Goal: Information Seeking & Learning: Learn about a topic

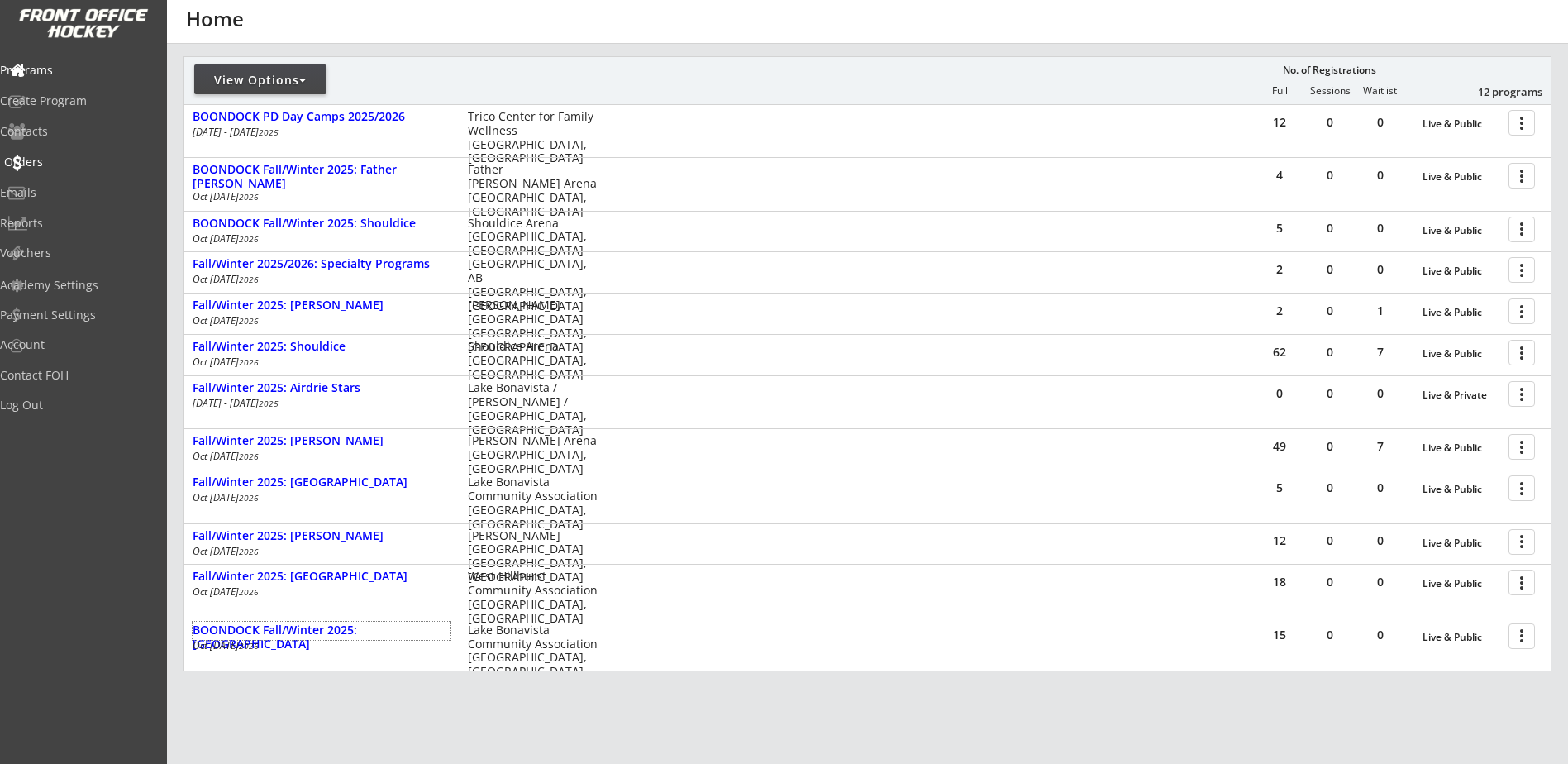
click at [71, 159] on div "Orders" at bounding box center [79, 161] width 149 height 11
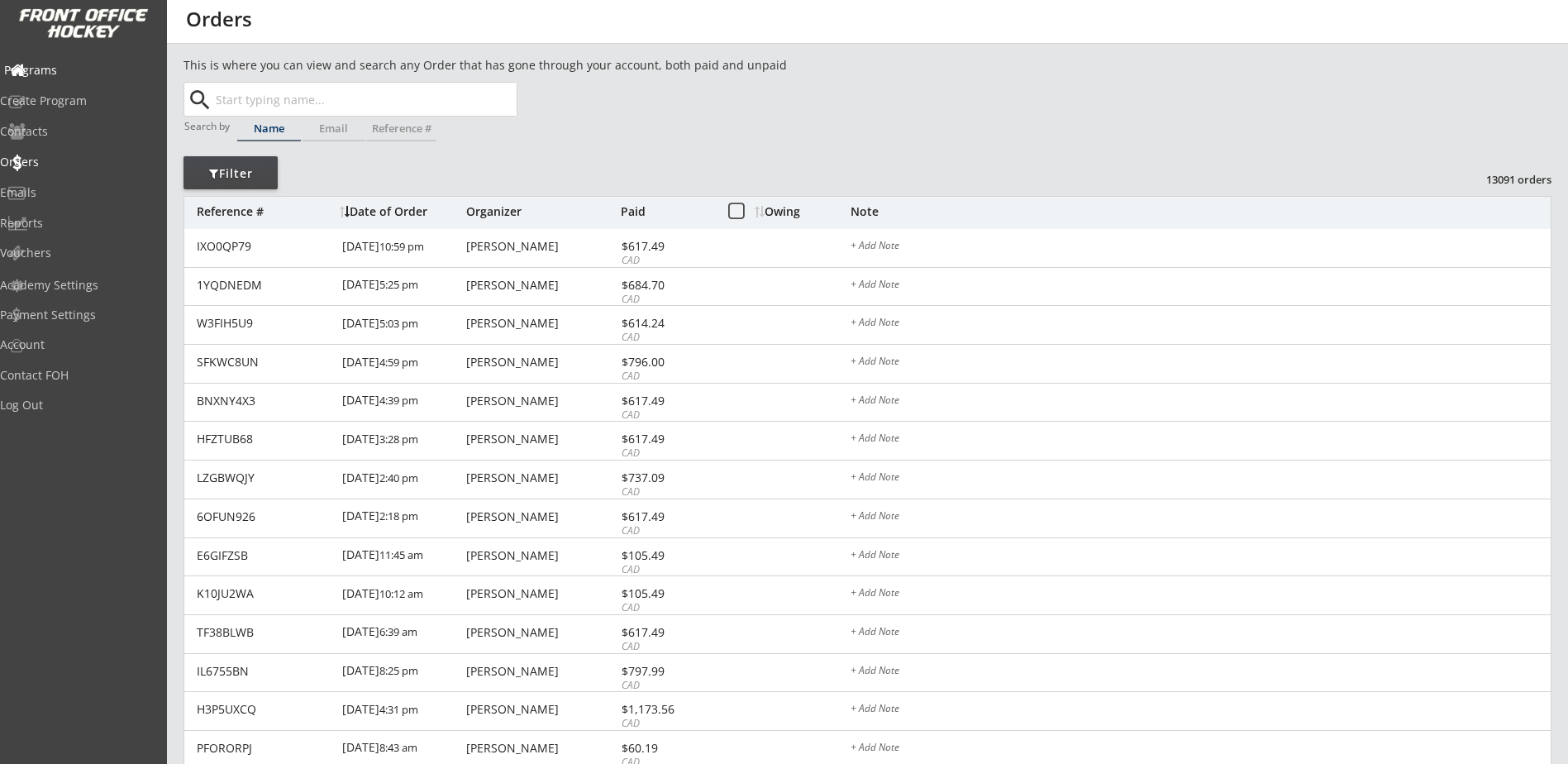
click at [71, 79] on div "Programs" at bounding box center [78, 71] width 157 height 29
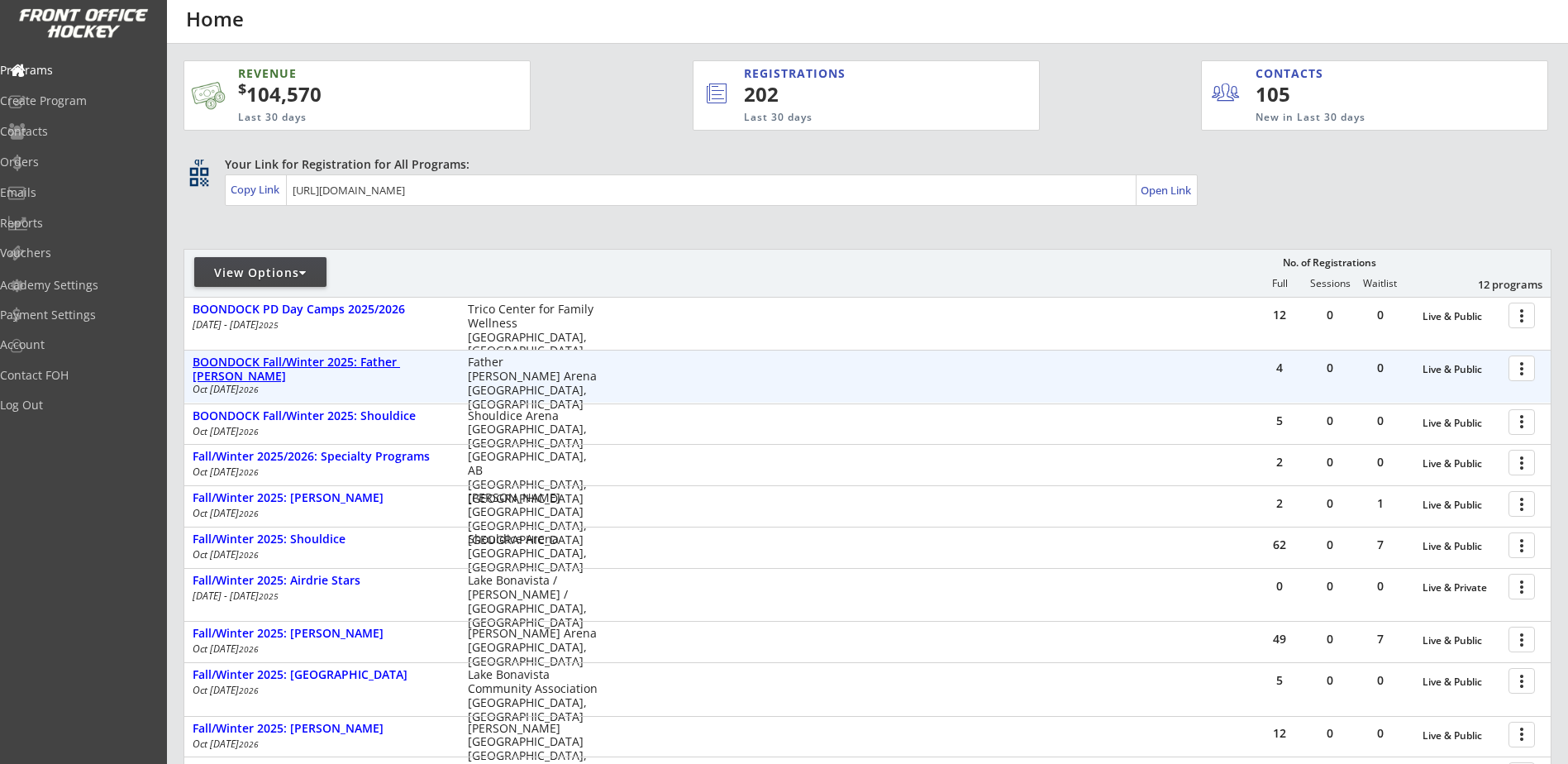
click at [380, 364] on div "BOONDOCK Fall/Winter 2025: Father [PERSON_NAME]" at bounding box center [322, 370] width 258 height 28
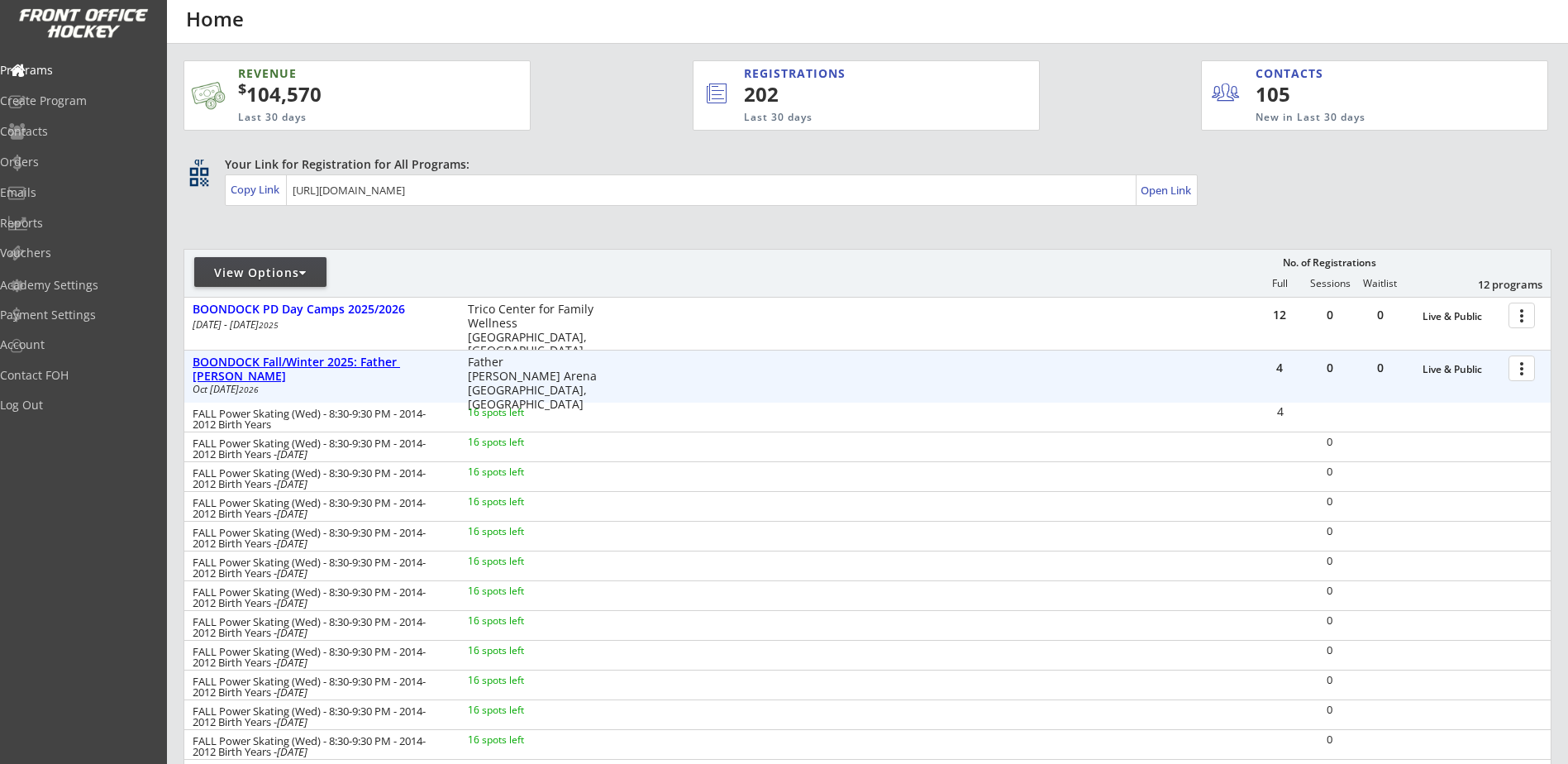
click at [380, 364] on div "BOONDOCK Fall/Winter 2025: Father [PERSON_NAME]" at bounding box center [322, 370] width 258 height 28
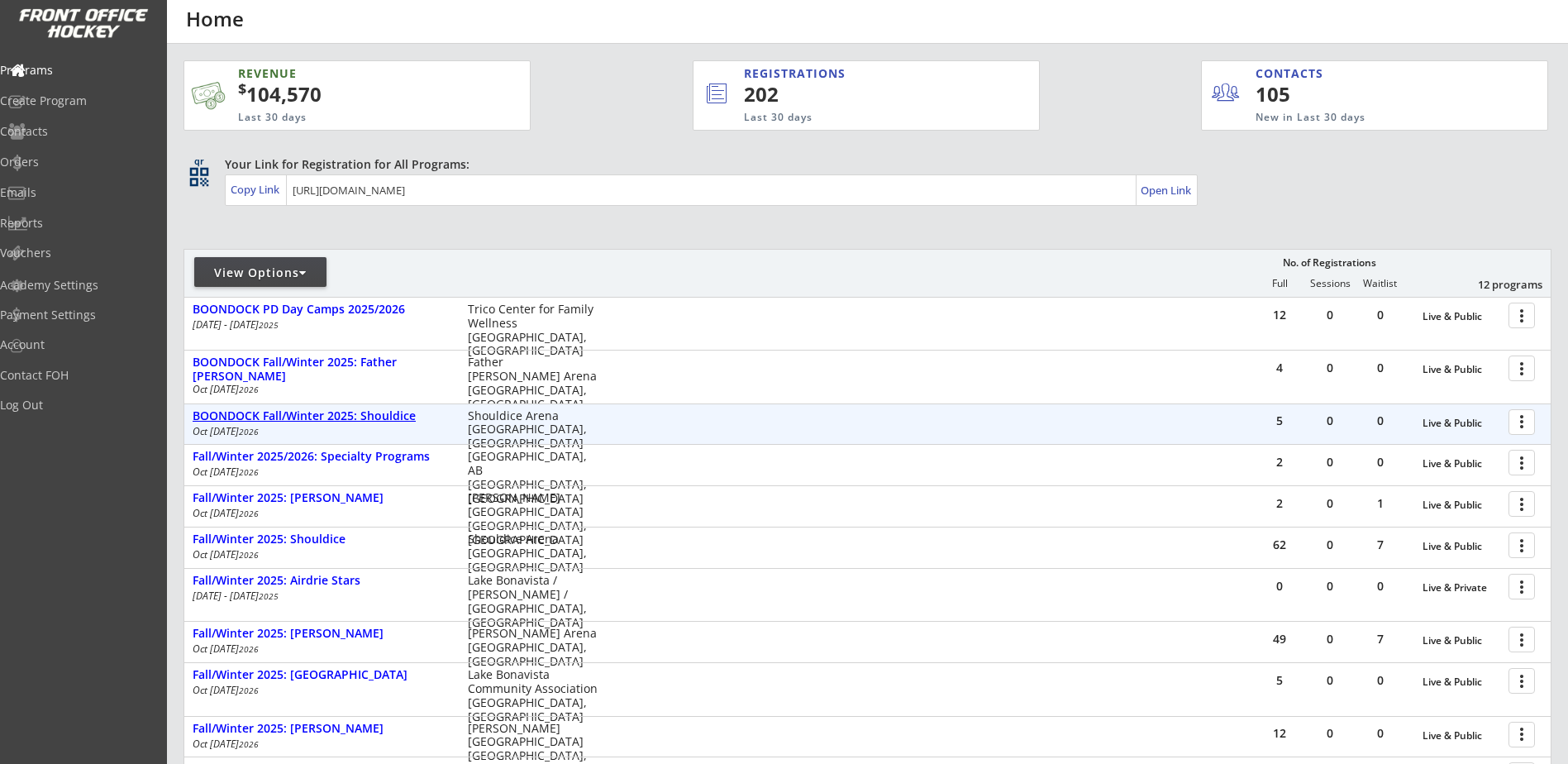
click at [365, 417] on div "BOONDOCK Fall/Winter 2025: Shouldice" at bounding box center [322, 416] width 258 height 14
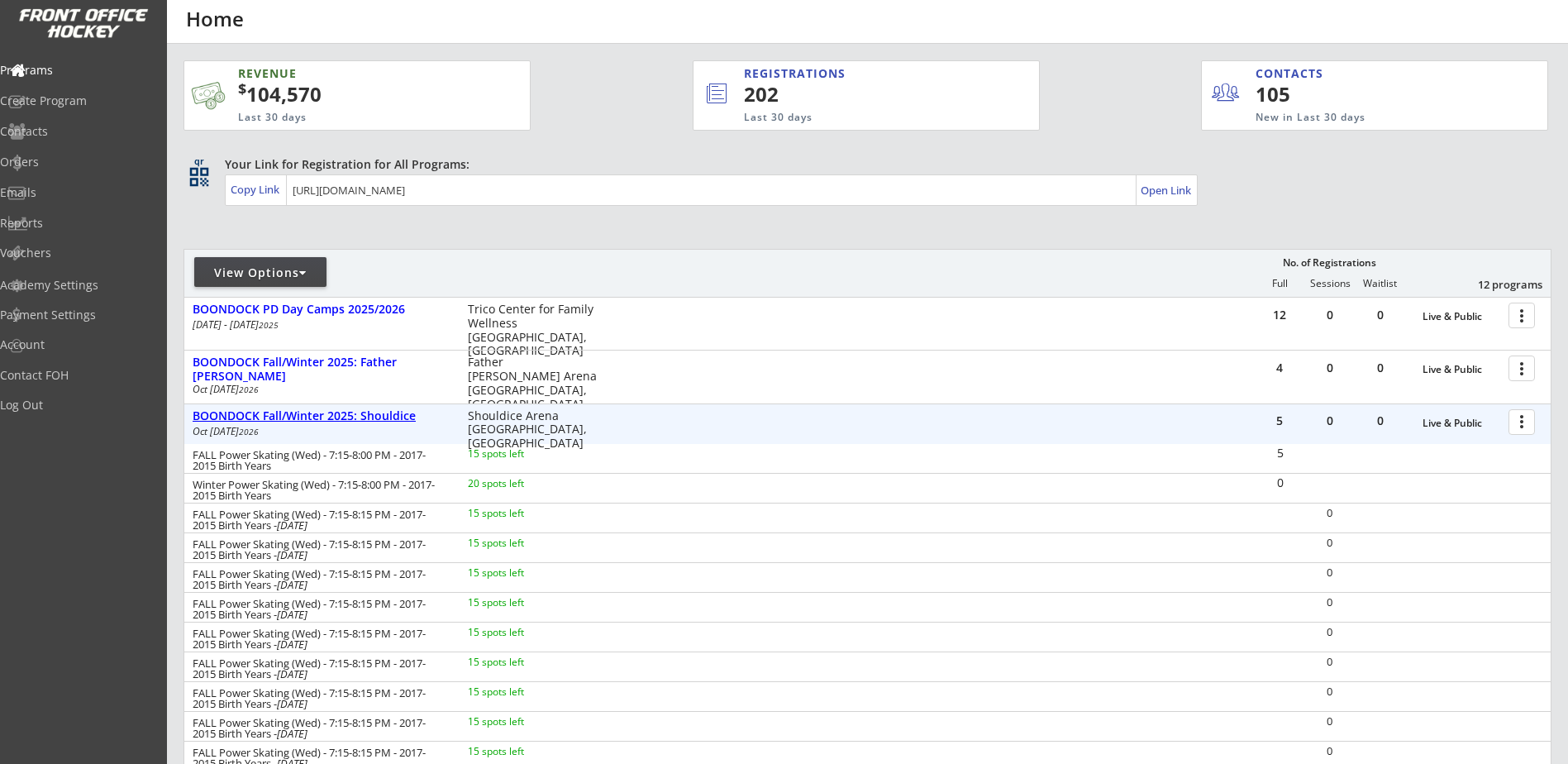
click at [365, 417] on div "BOONDOCK Fall/Winter 2025: Shouldice" at bounding box center [322, 416] width 258 height 14
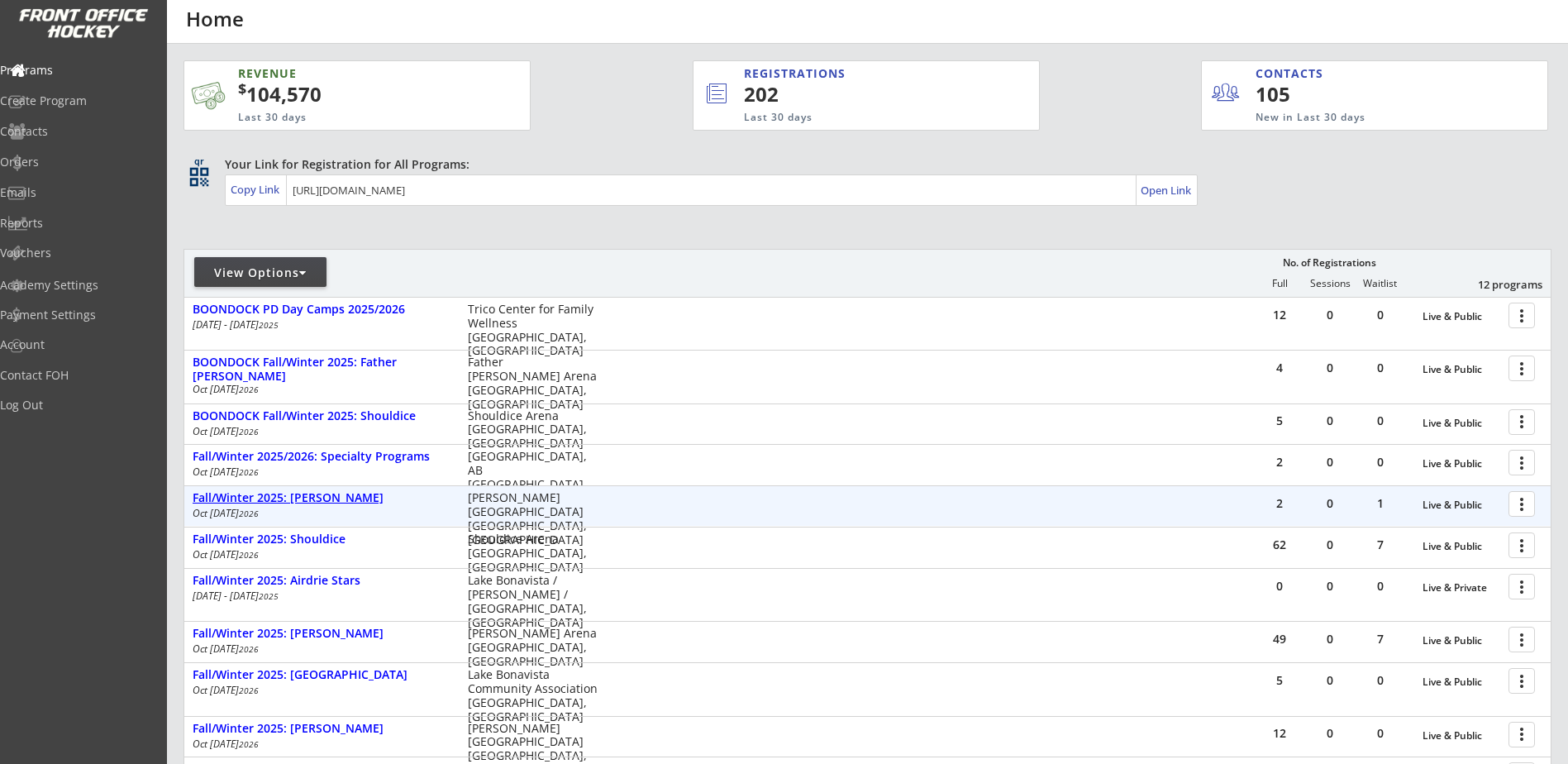
click at [343, 494] on div "Fall/Winter 2025: [PERSON_NAME]" at bounding box center [322, 498] width 258 height 14
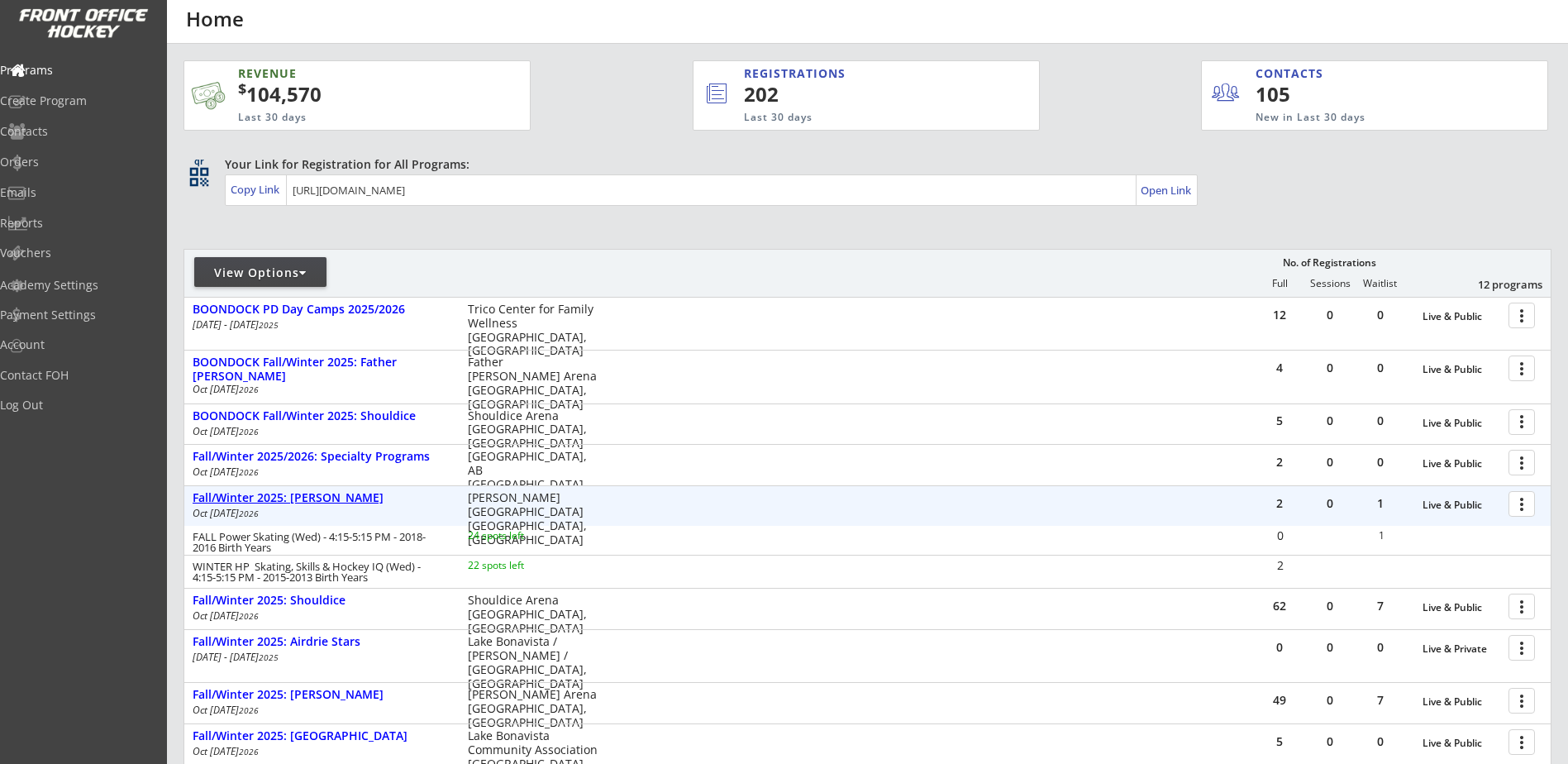
click at [313, 501] on div "Fall/Winter 2025: [PERSON_NAME]" at bounding box center [322, 498] width 258 height 14
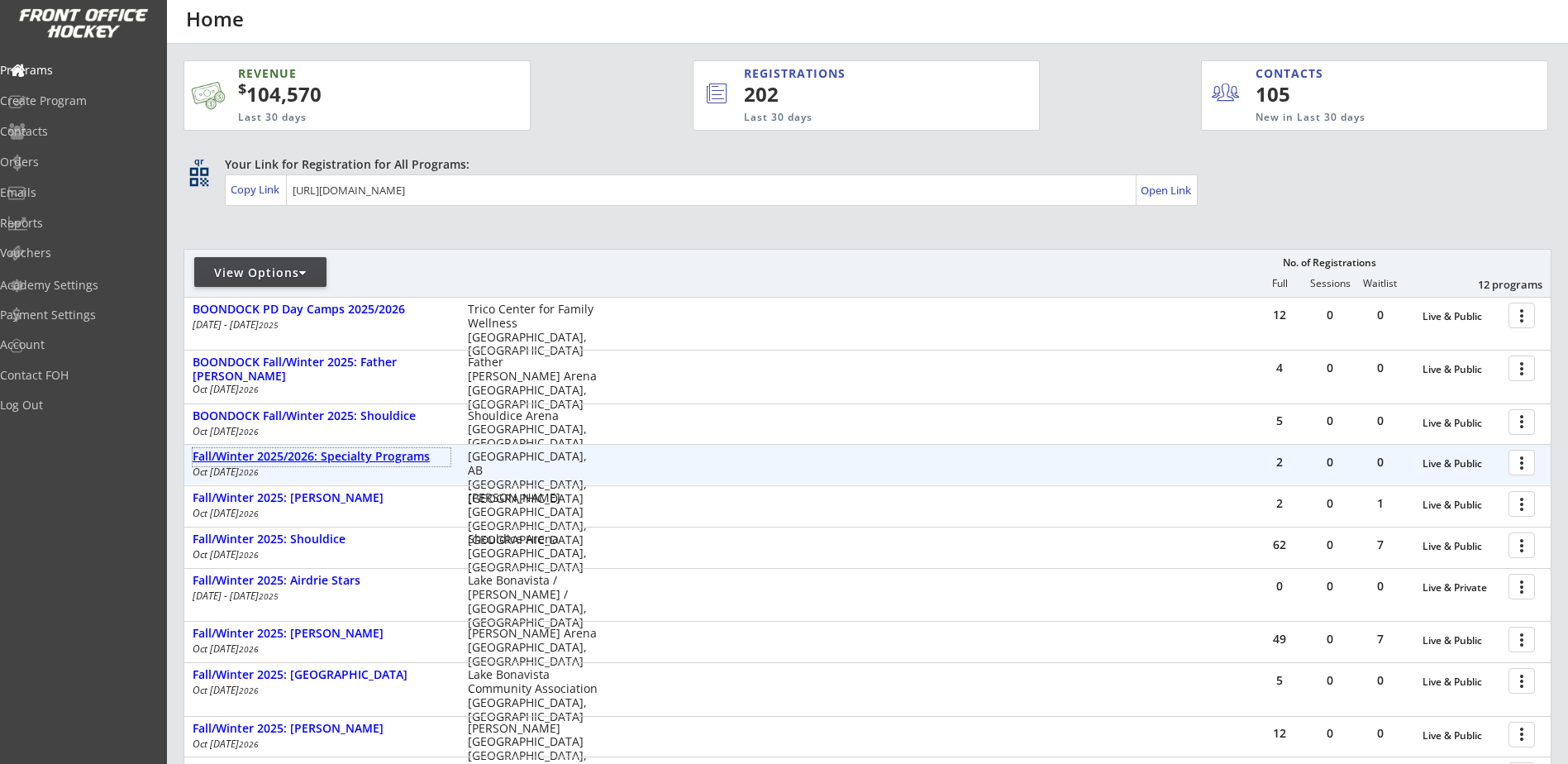
click at [365, 462] on div "Fall/Winter 2025/2026: Specialty Programs" at bounding box center [322, 456] width 258 height 14
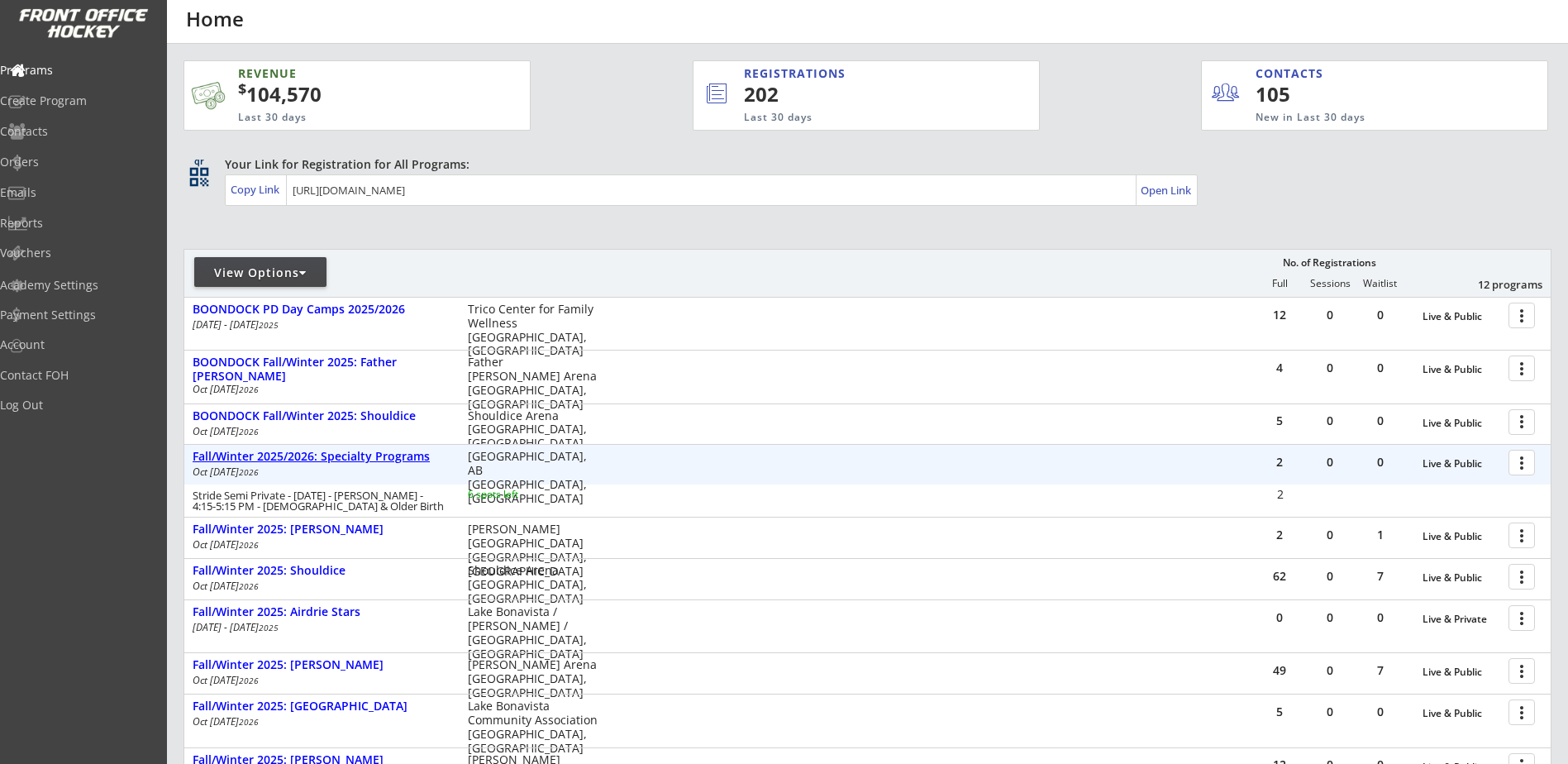
click at [366, 458] on div "Fall/Winter 2025/2026: Specialty Programs" at bounding box center [322, 456] width 258 height 14
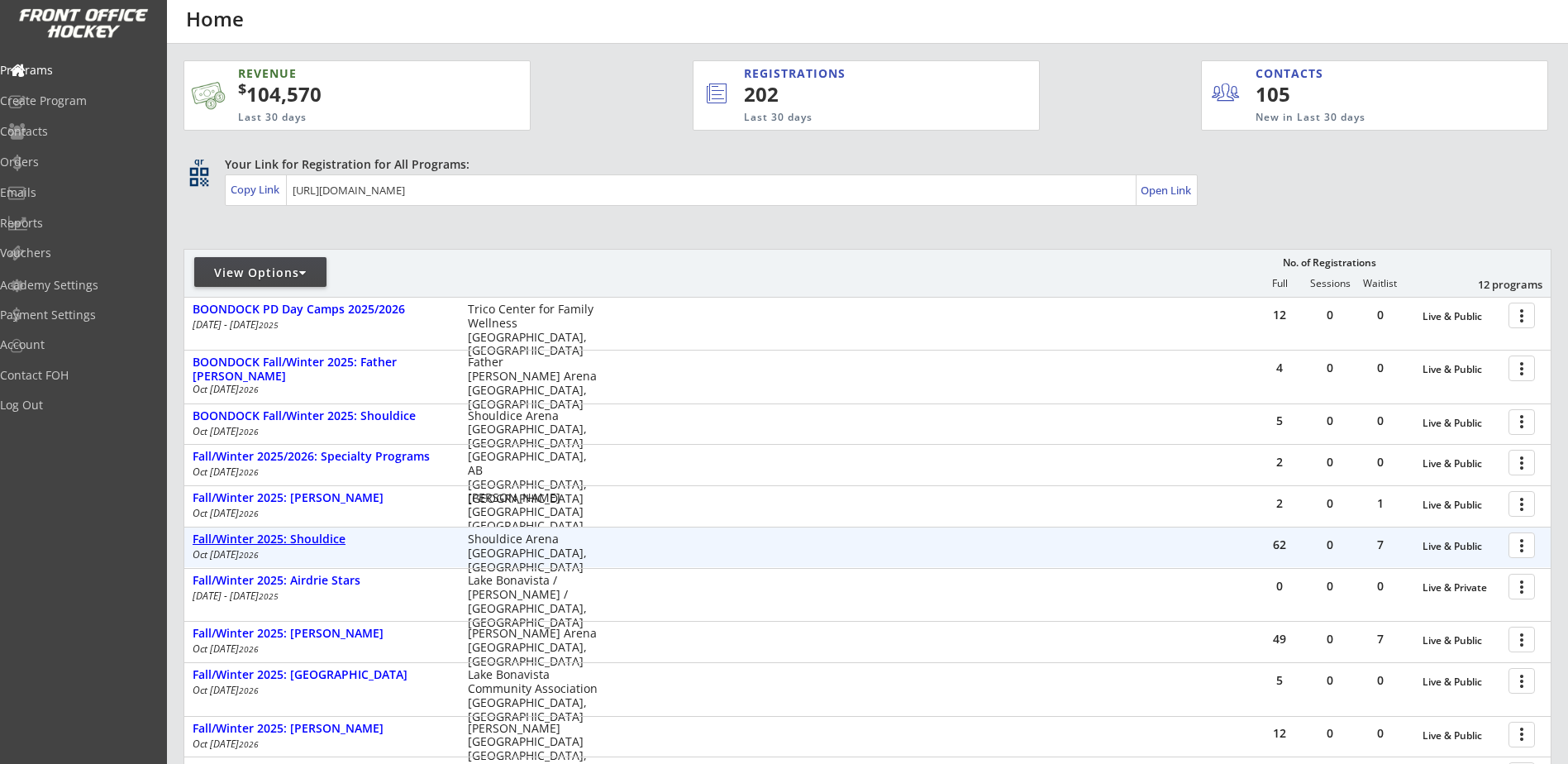
click at [309, 545] on div "Fall/Winter 2025: Shouldice" at bounding box center [322, 539] width 258 height 14
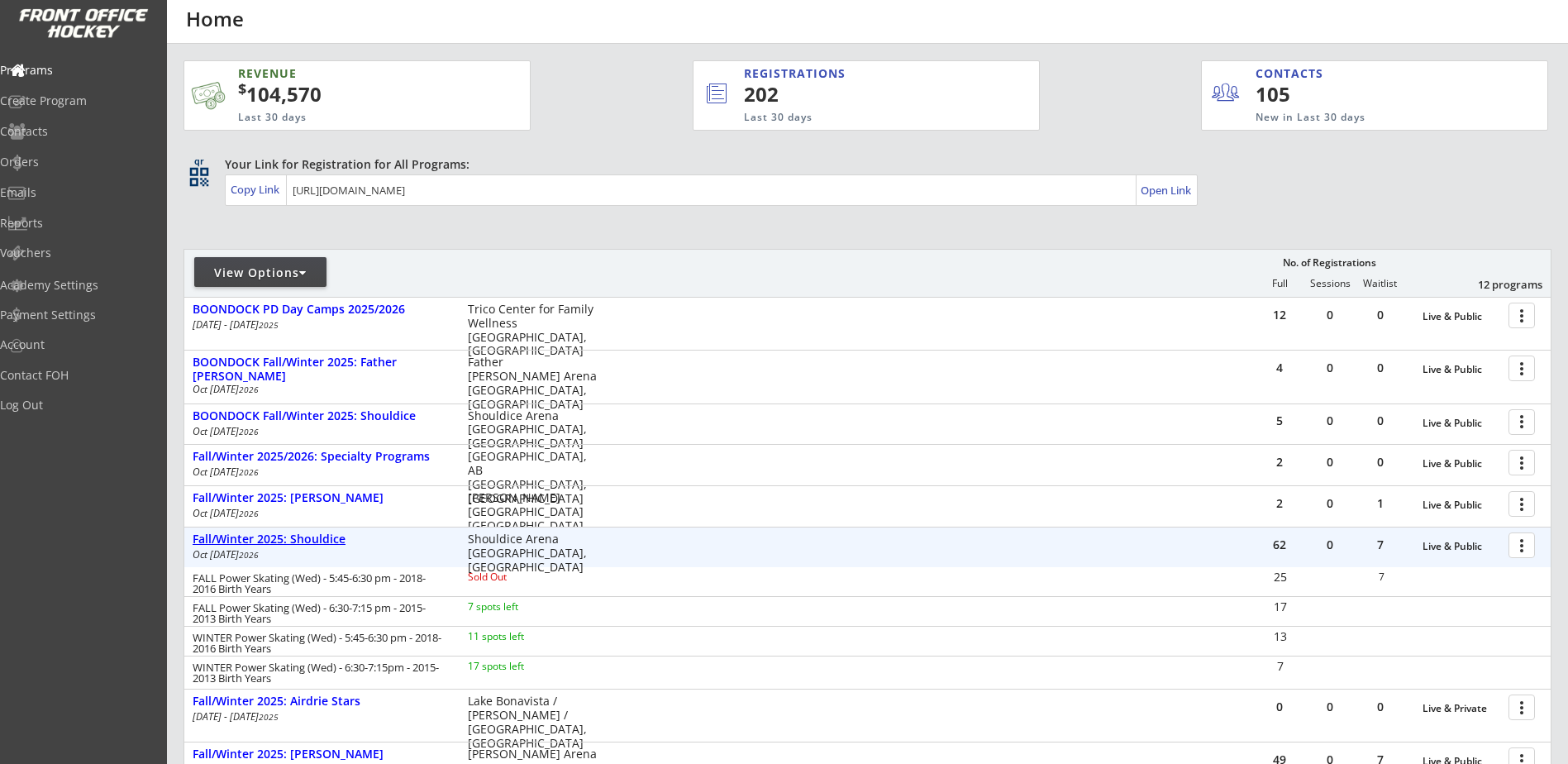
click at [309, 545] on div "Fall/Winter 2025: Shouldice" at bounding box center [322, 539] width 258 height 14
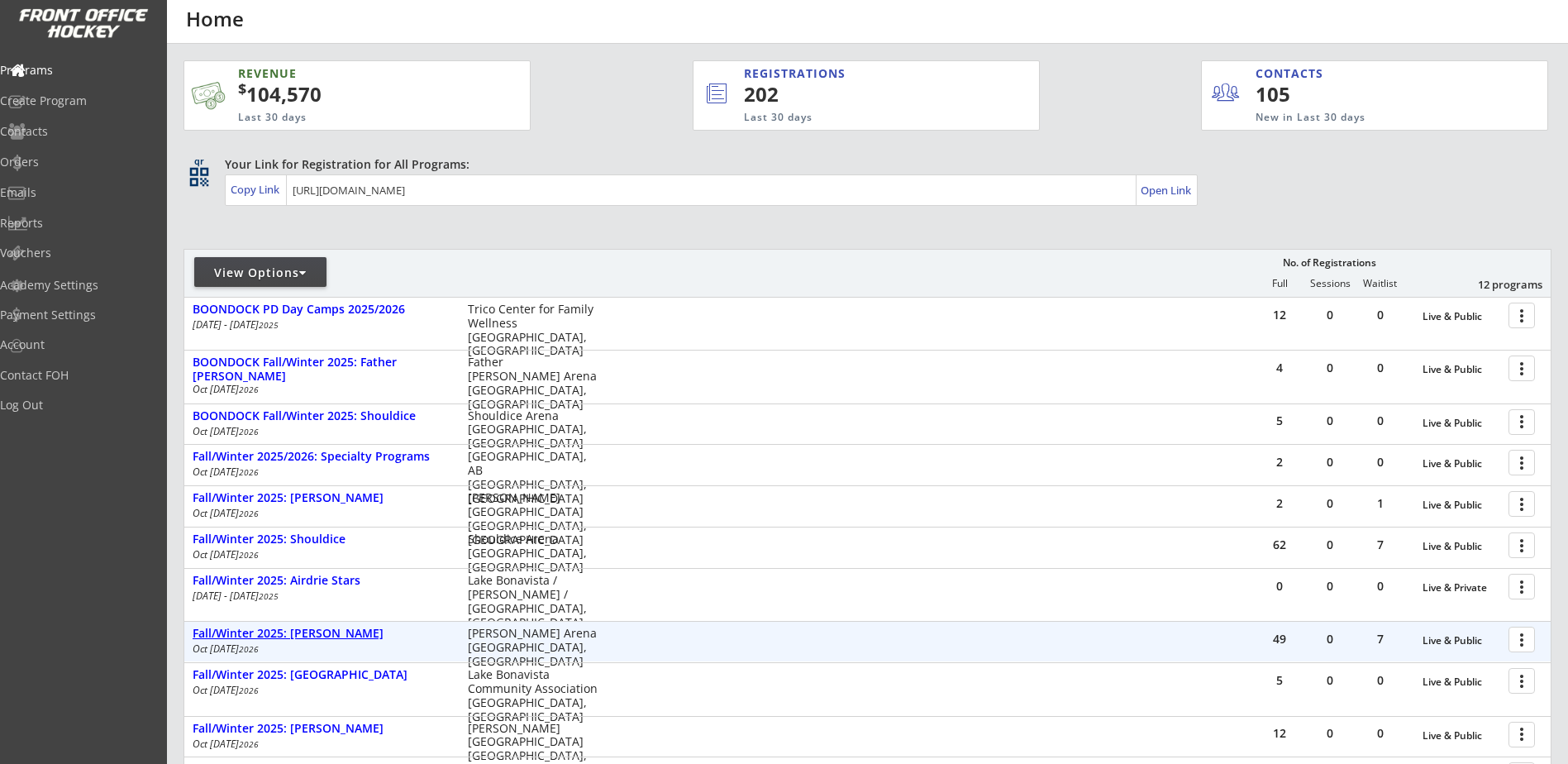
click at [302, 638] on div "Fall/Winter 2025: [PERSON_NAME]" at bounding box center [322, 633] width 258 height 14
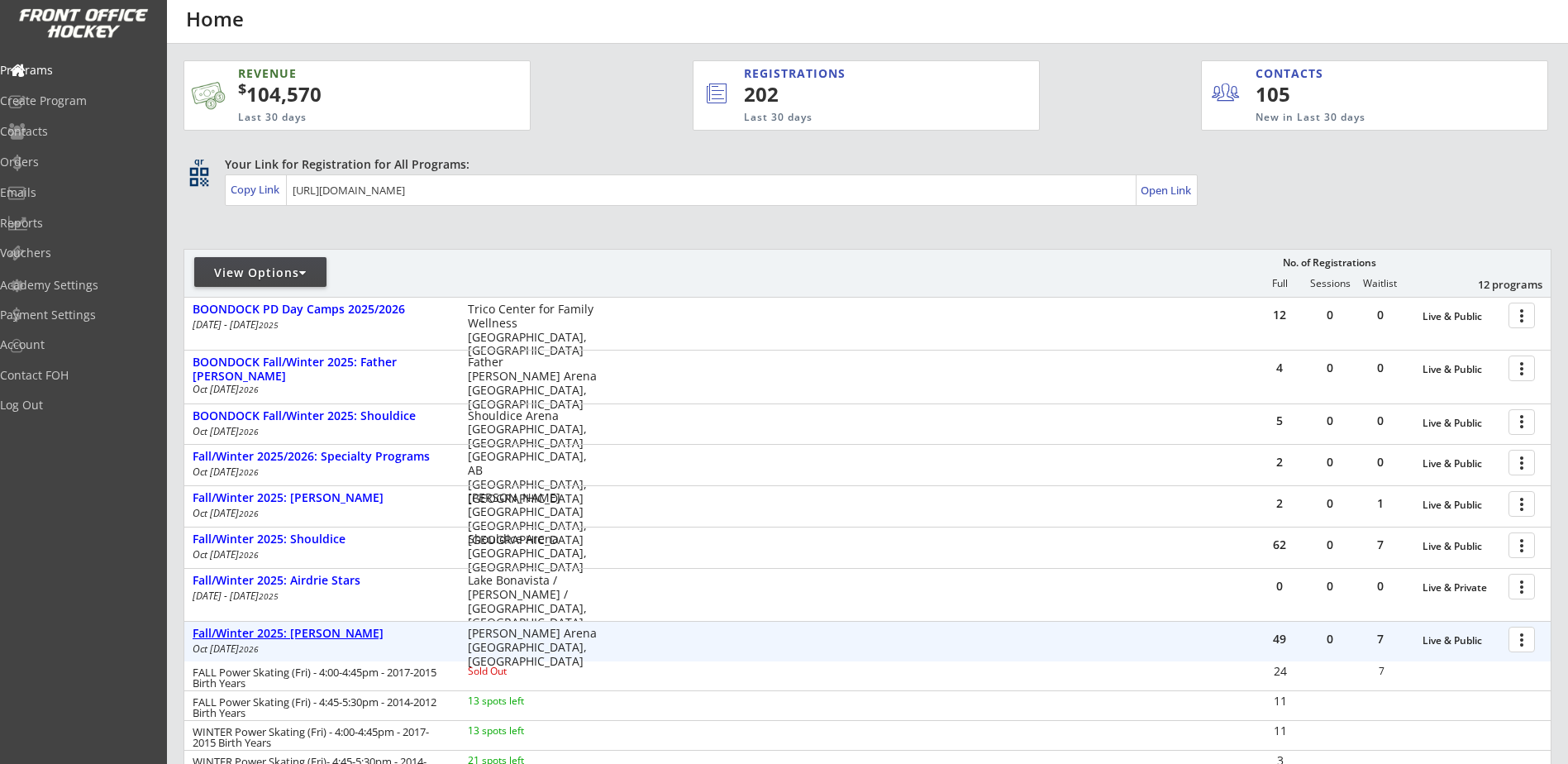
click at [302, 638] on div "Fall/Winter 2025: [PERSON_NAME]" at bounding box center [322, 633] width 258 height 14
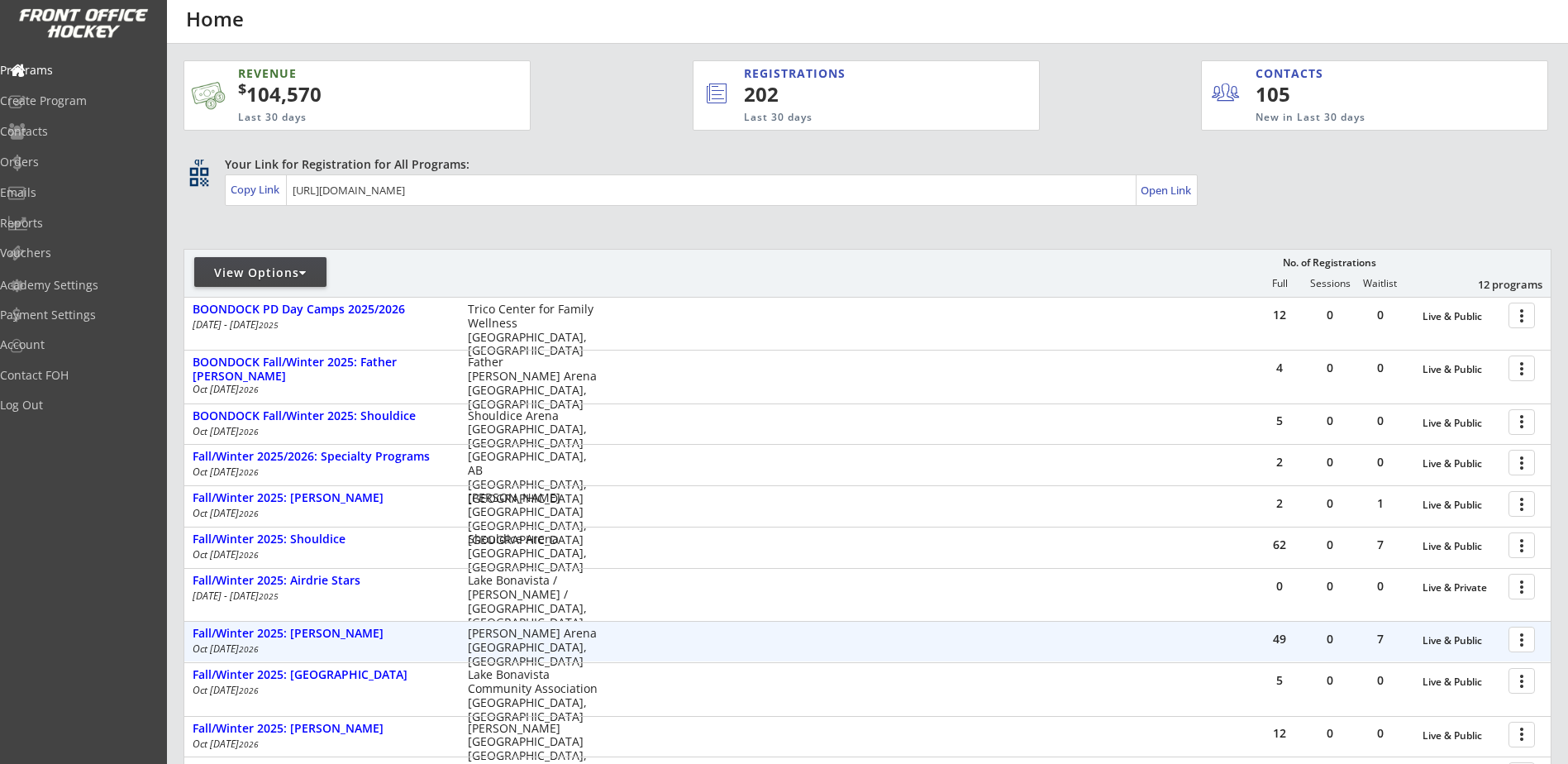
scroll to position [194, 0]
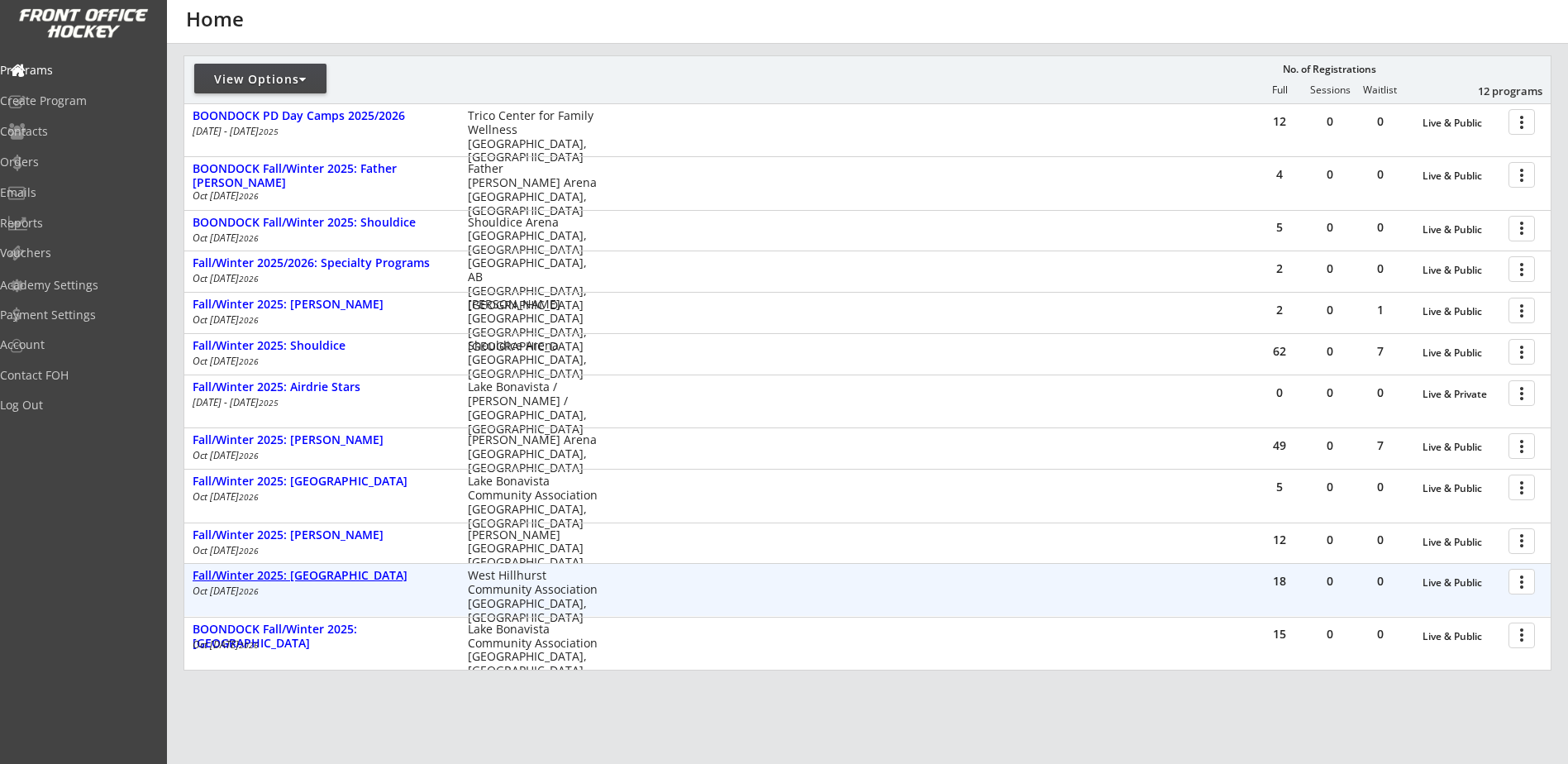
click at [344, 581] on div "Fall/Winter 2025: [GEOGRAPHIC_DATA]" at bounding box center [322, 576] width 258 height 14
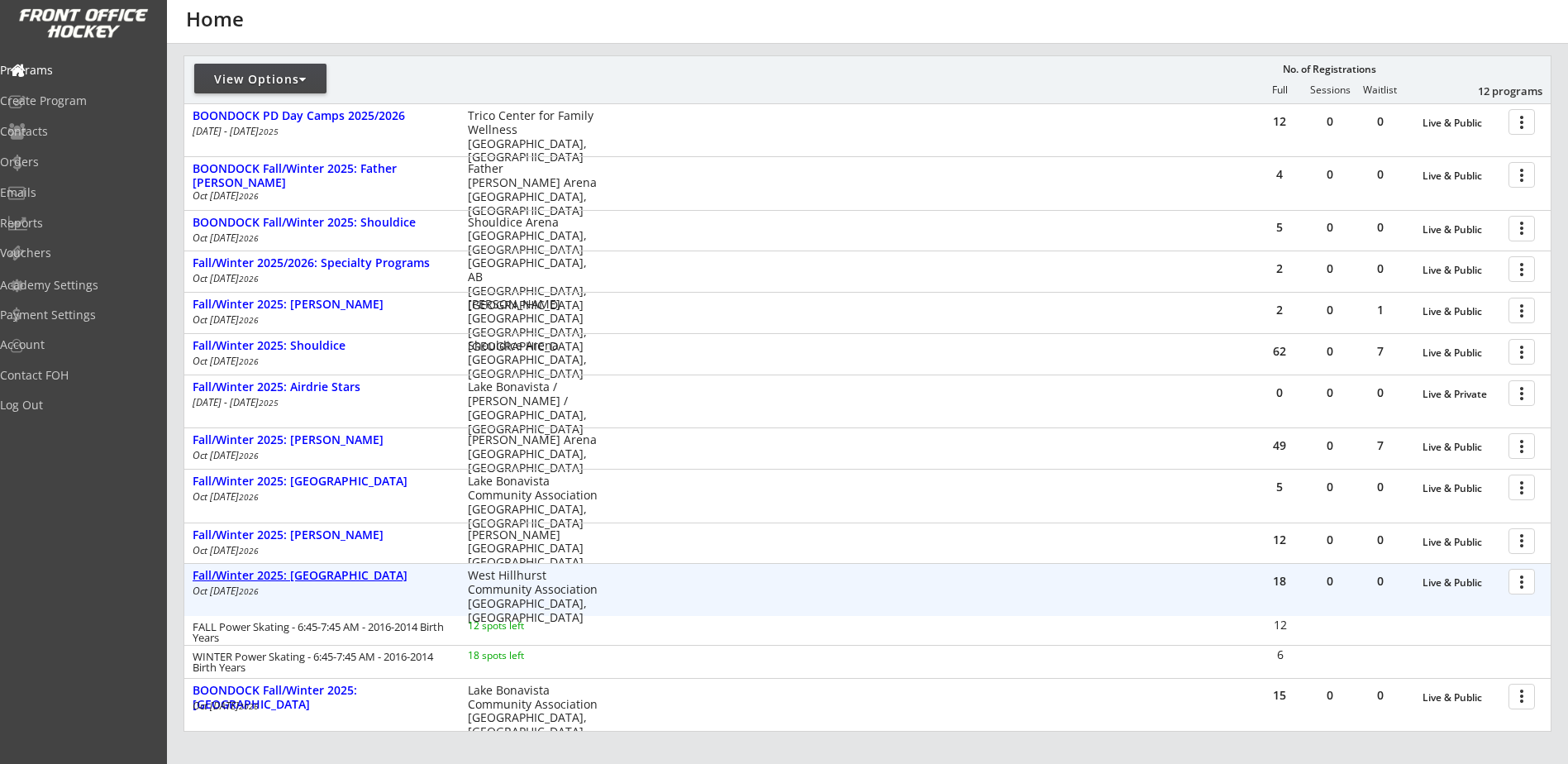
click at [344, 580] on div "Fall/Winter 2025: [GEOGRAPHIC_DATA]" at bounding box center [322, 576] width 258 height 14
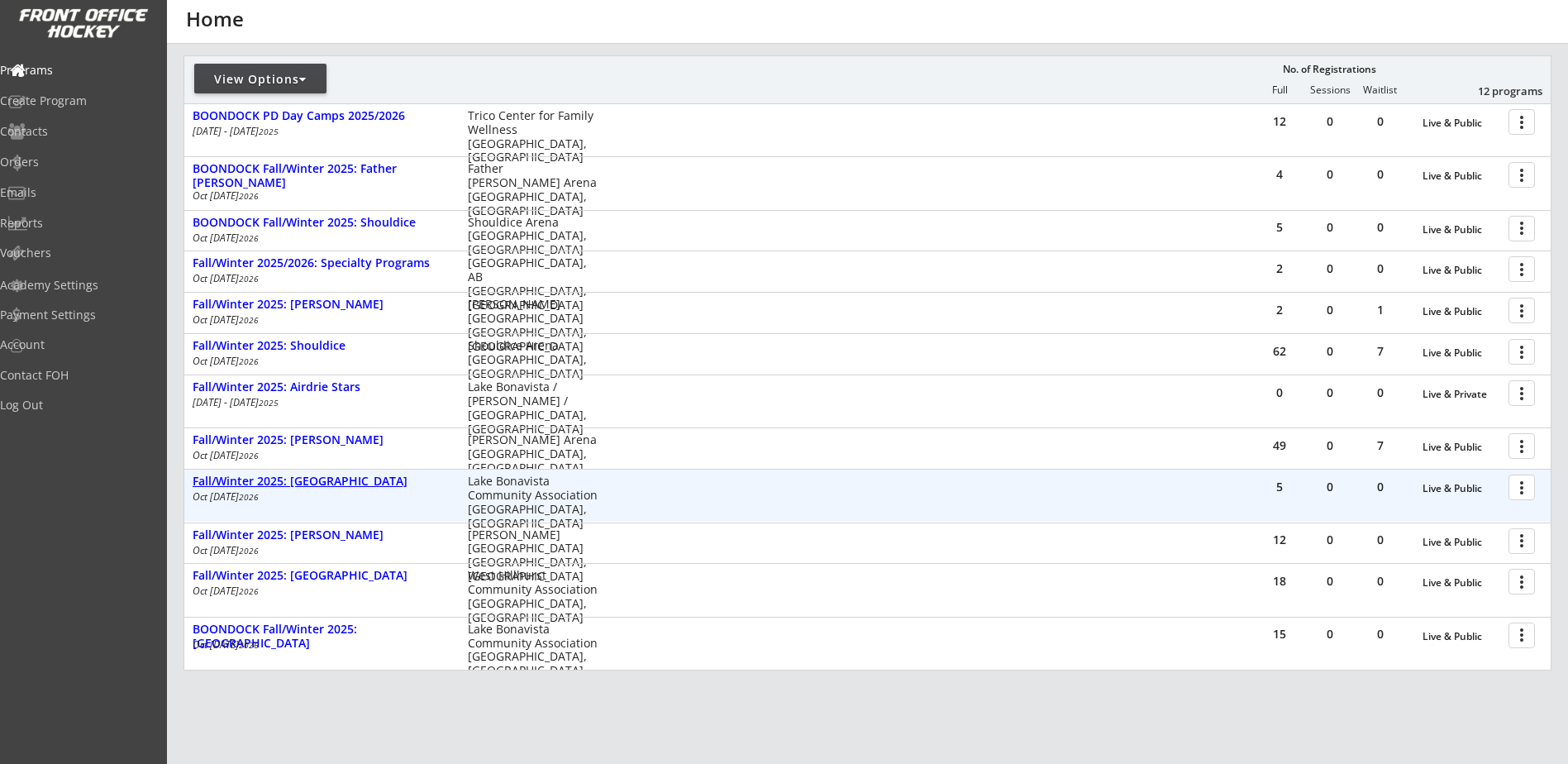
click at [345, 484] on div "Fall/Winter 2025: [GEOGRAPHIC_DATA]" at bounding box center [322, 481] width 258 height 14
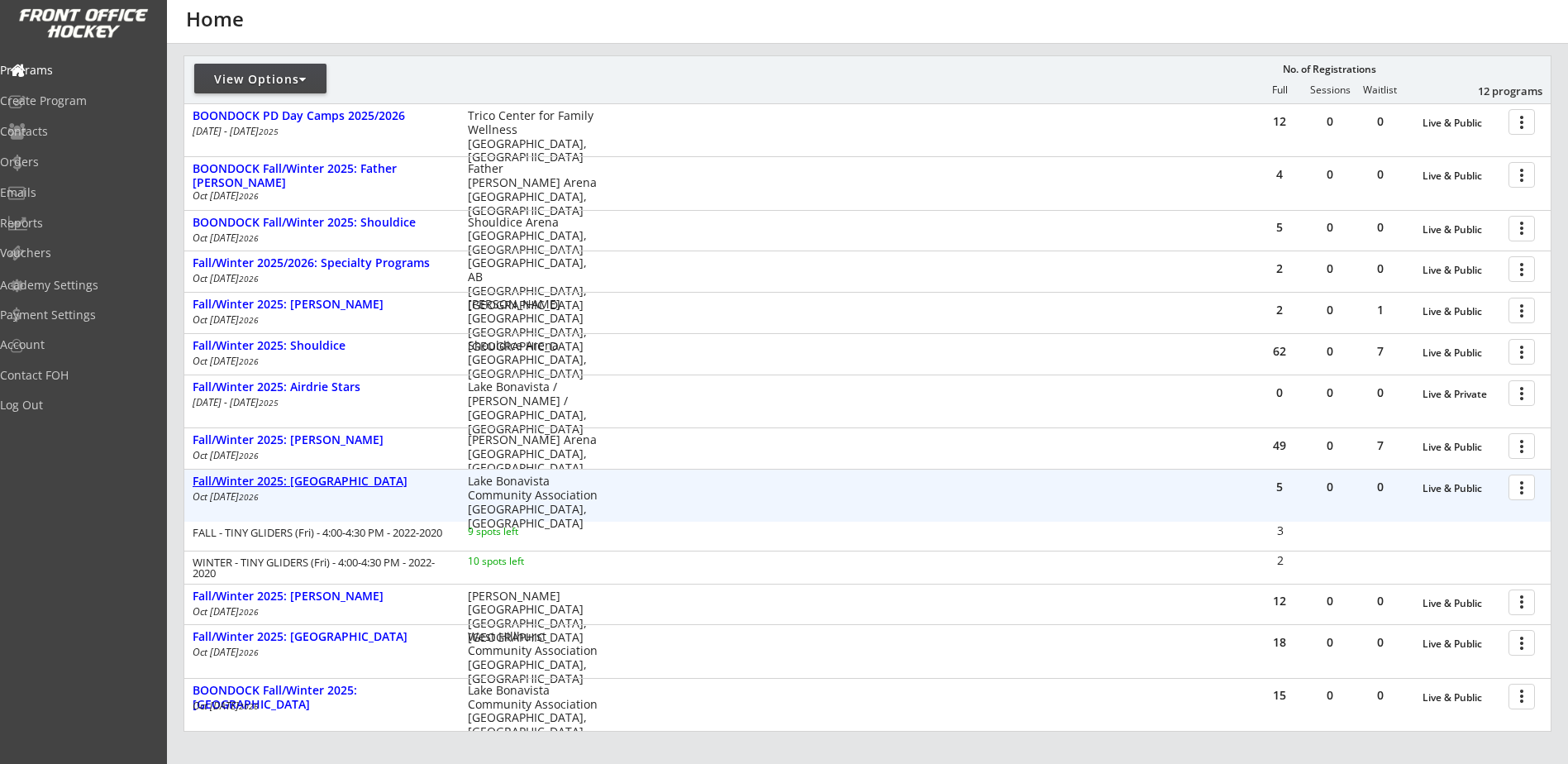
click at [345, 484] on div "Fall/Winter 2025: [GEOGRAPHIC_DATA]" at bounding box center [322, 481] width 258 height 14
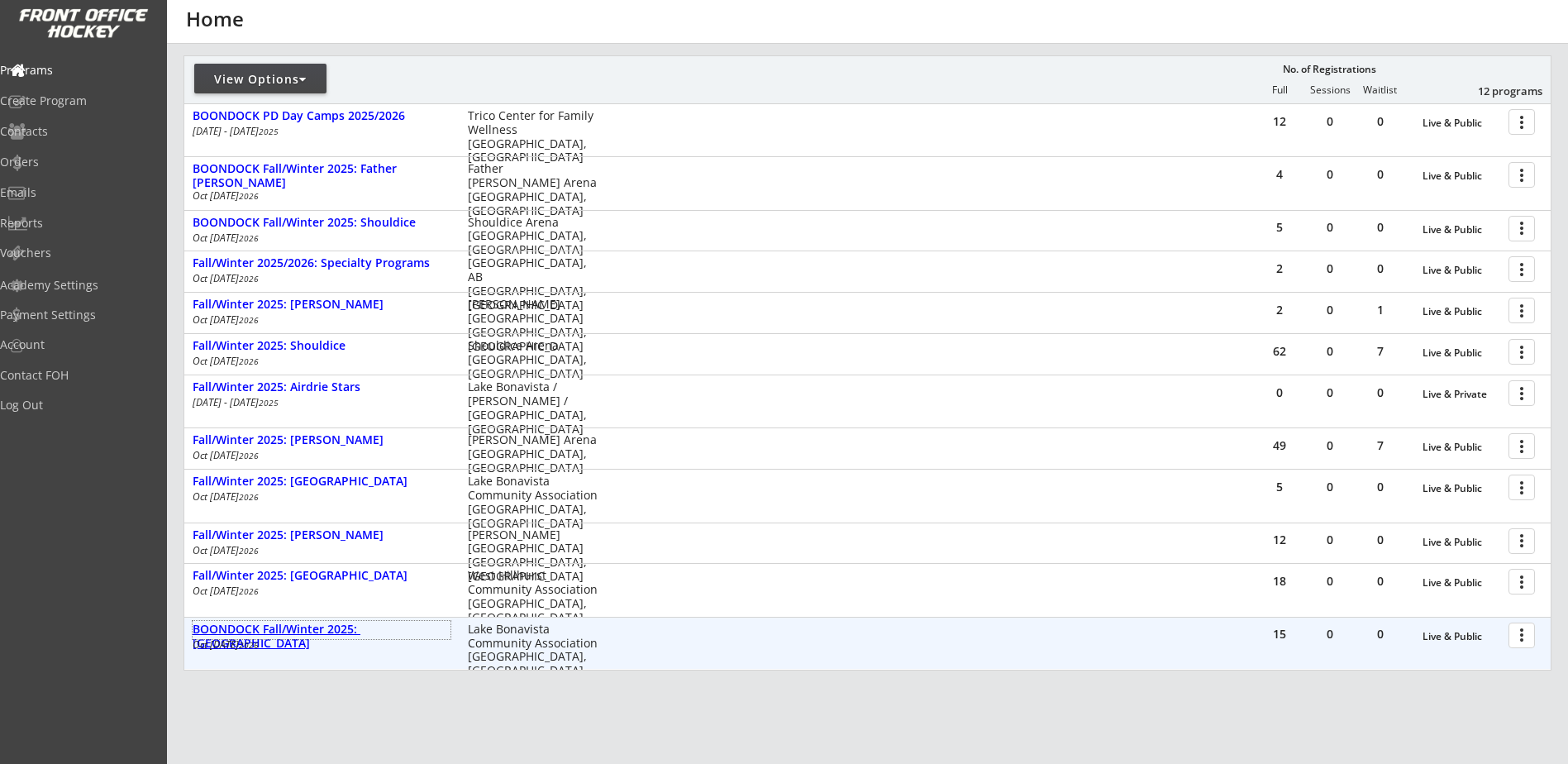
click at [374, 631] on div "BOONDOCK Fall/Winter 2025: [GEOGRAPHIC_DATA]" at bounding box center [322, 636] width 258 height 28
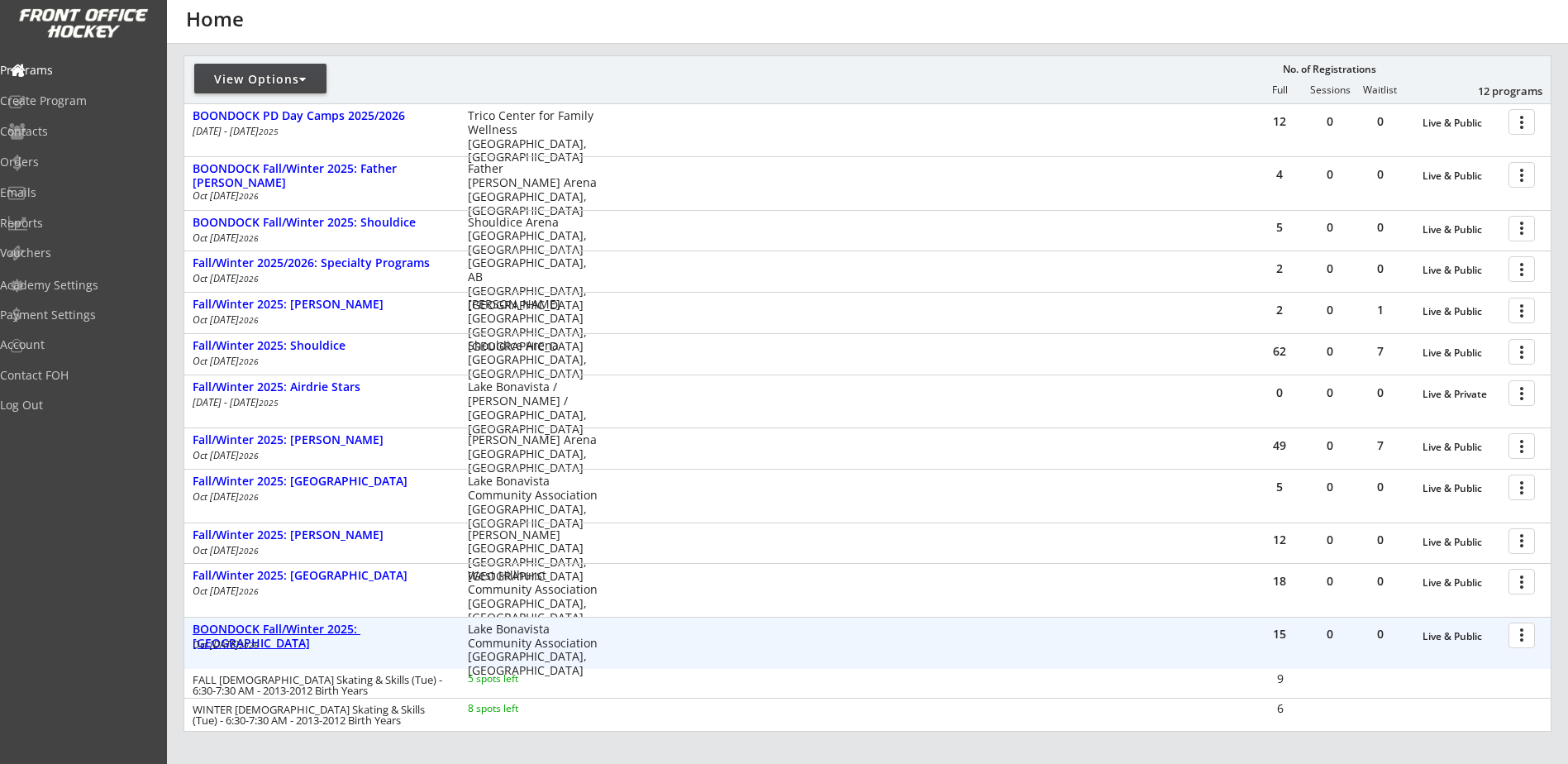
click at [374, 631] on div "BOONDOCK Fall/Winter 2025: [GEOGRAPHIC_DATA]" at bounding box center [322, 636] width 258 height 28
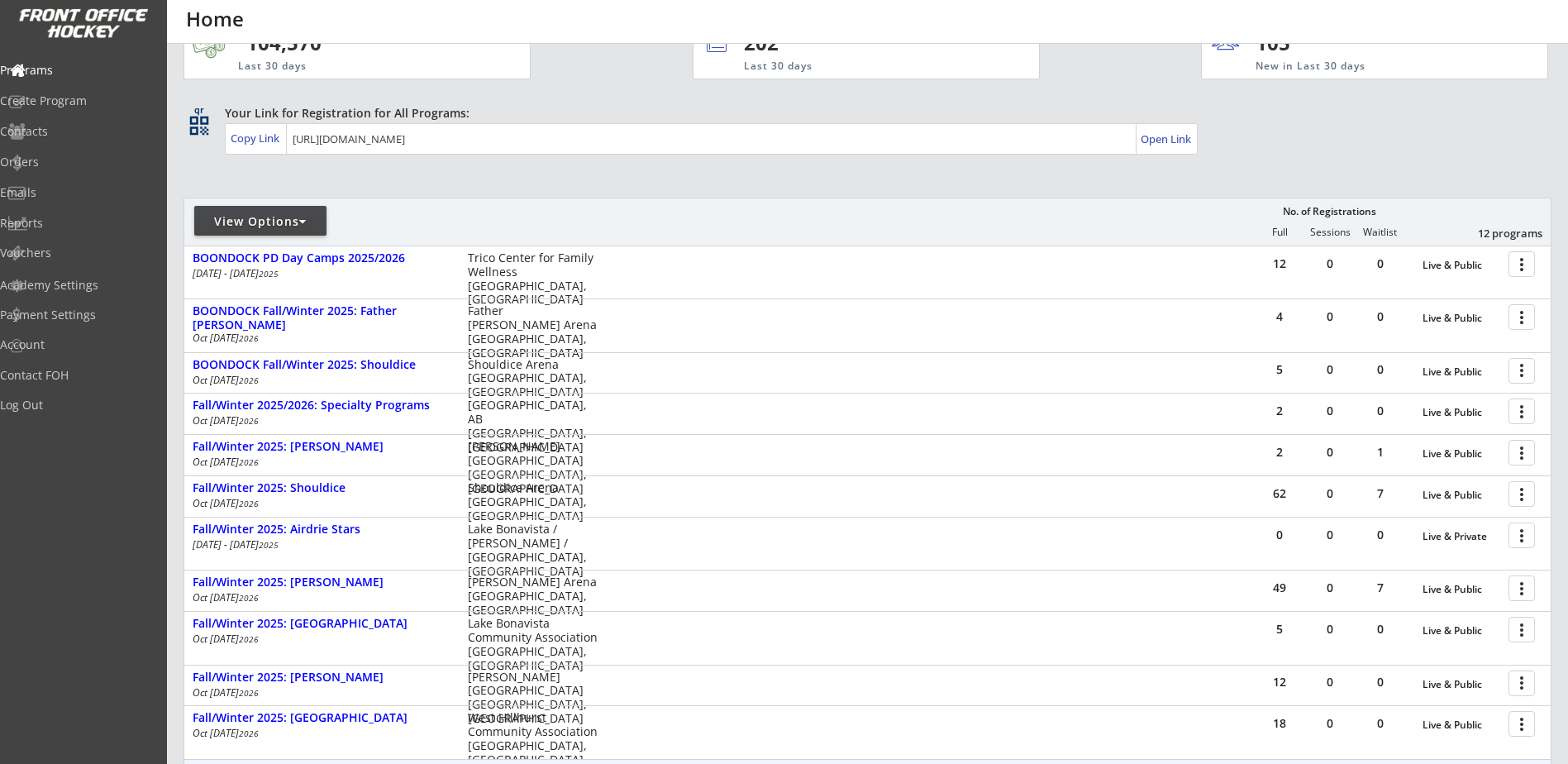
scroll to position [0, 0]
